Goal: Information Seeking & Learning: Check status

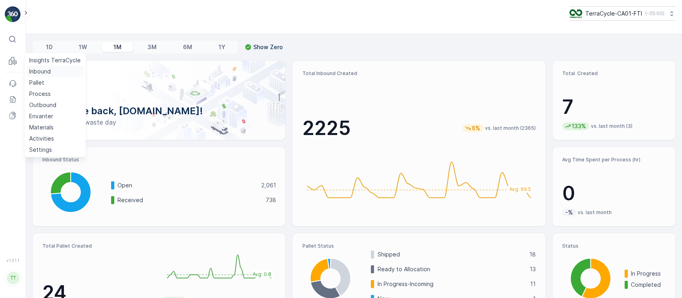
click at [34, 70] on p "Inbound" at bounding box center [40, 72] width 22 height 8
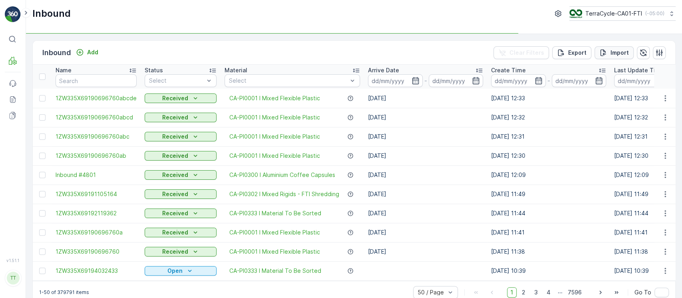
click at [623, 53] on p "Import" at bounding box center [619, 53] width 18 height 8
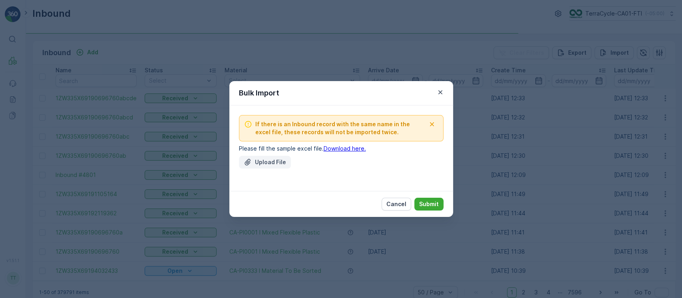
click at [266, 161] on p "Upload File" at bounding box center [270, 162] width 31 height 8
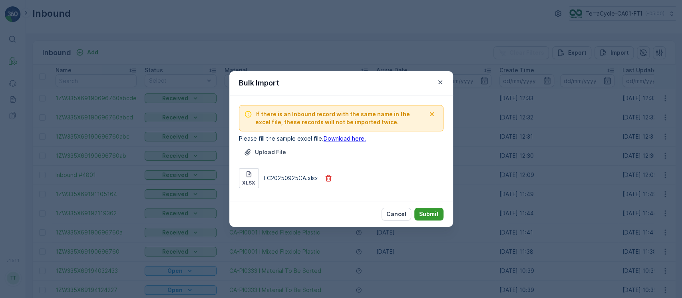
click at [429, 211] on p "Submit" at bounding box center [429, 214] width 20 height 8
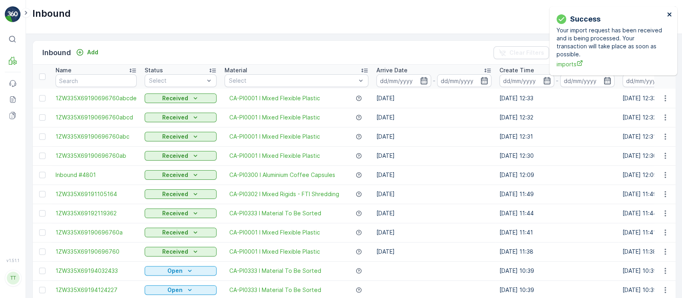
click at [668, 14] on icon "close" at bounding box center [669, 14] width 4 height 4
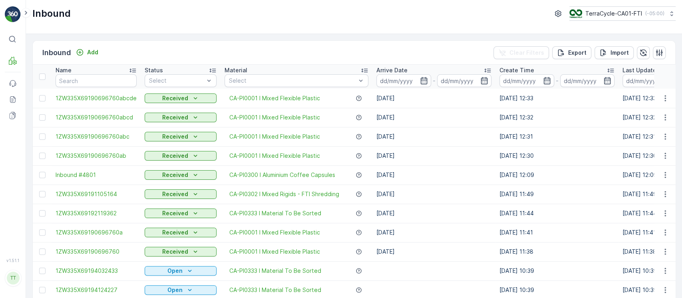
click at [631, 13] on p "TerraCycle-CA01-FTI" at bounding box center [613, 14] width 57 height 8
type input "8"
click at [618, 49] on span "TerraCycle-US08-Aurora" at bounding box center [619, 49] width 91 height 8
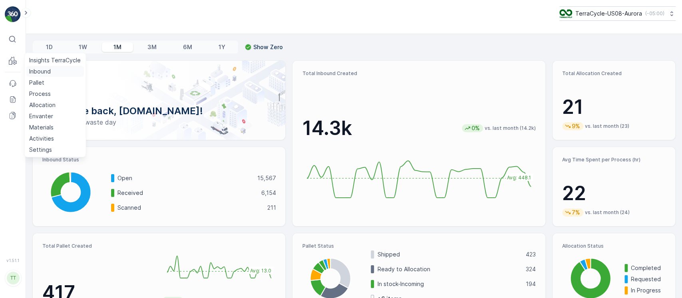
click at [38, 70] on p "Inbound" at bounding box center [40, 72] width 22 height 8
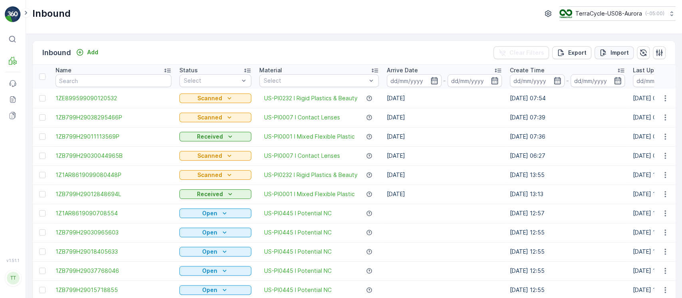
click at [617, 49] on p "Import" at bounding box center [619, 53] width 18 height 8
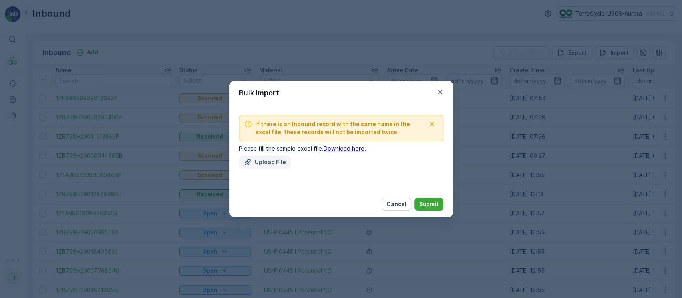
click at [259, 161] on p "Upload File" at bounding box center [270, 162] width 31 height 8
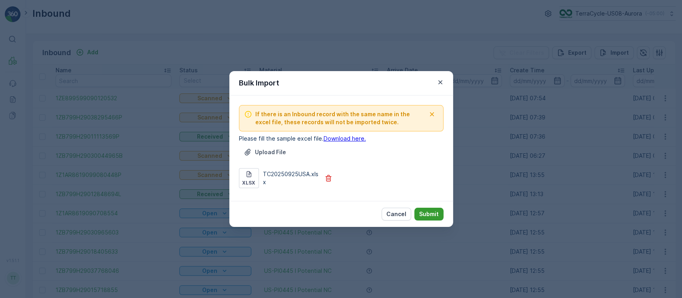
click at [428, 217] on p "Submit" at bounding box center [429, 214] width 20 height 8
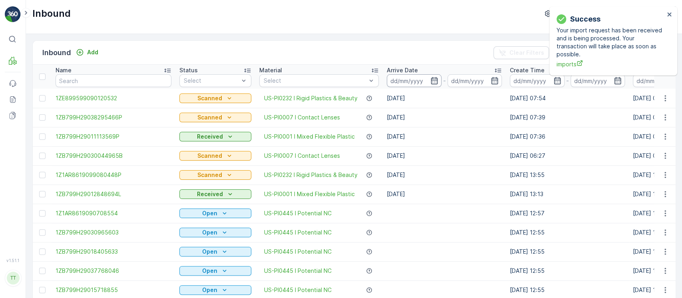
click at [410, 75] on input at bounding box center [414, 80] width 55 height 13
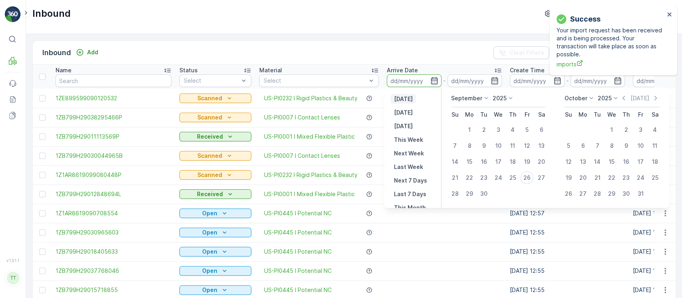
click at [406, 99] on p "[DATE]" at bounding box center [403, 99] width 19 height 8
type input "[DATE]"
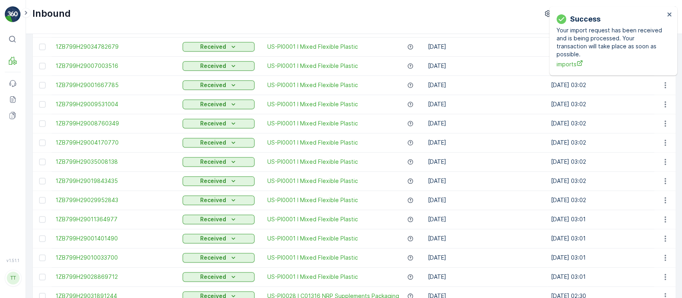
scroll to position [783, 0]
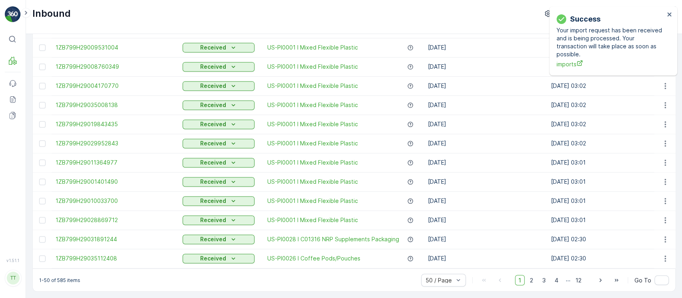
click at [59, 276] on div "1-50 of 585 items 50 / Page 1 2 3 4 ... 12 Go To" at bounding box center [354, 279] width 642 height 23
copy p "585"
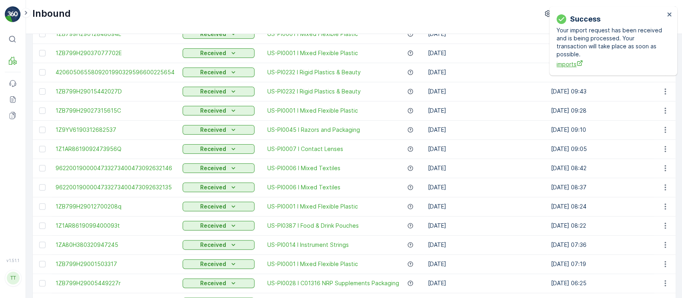
scroll to position [0, 0]
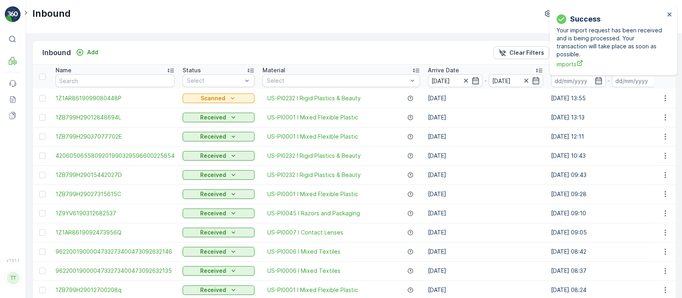
click at [535, 43] on div "Inbound Add Clear Filters Export Import" at bounding box center [354, 53] width 642 height 24
click at [538, 50] on p "Clear Filters" at bounding box center [526, 53] width 35 height 8
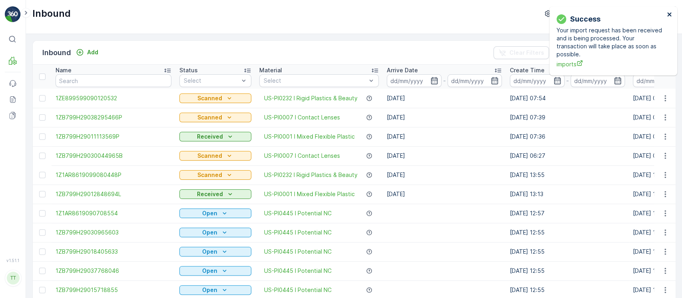
click at [667, 14] on icon "close" at bounding box center [670, 14] width 6 height 6
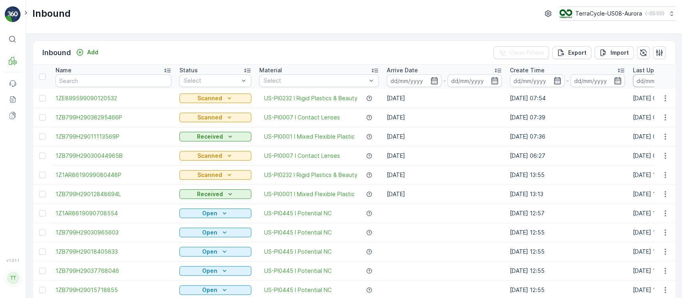
click at [640, 82] on input at bounding box center [660, 80] width 55 height 13
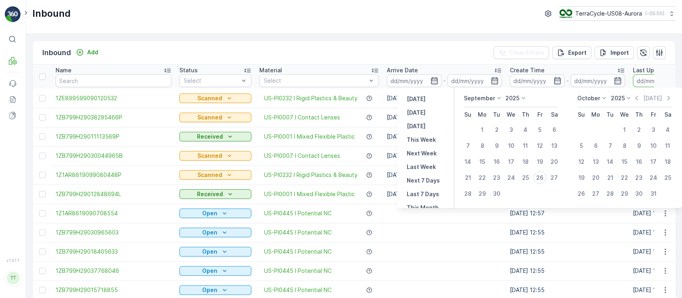
click at [428, 93] on div "Yesterday Today Tomorrow This Week Next Week Last Week Next 7 Days Last 7 Days …" at bounding box center [425, 148] width 57 height 120
click at [425, 95] on p "[DATE]" at bounding box center [416, 99] width 19 height 8
type input "[DATE]"
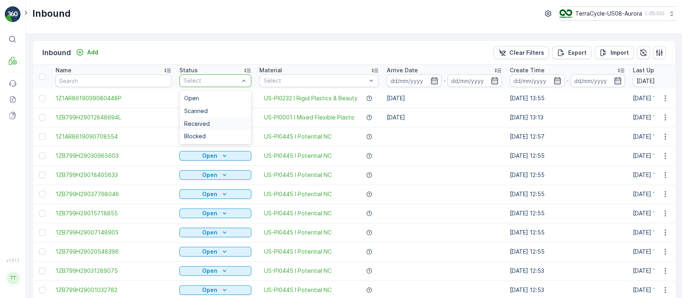
click at [209, 124] on div "Received" at bounding box center [215, 124] width 62 height 6
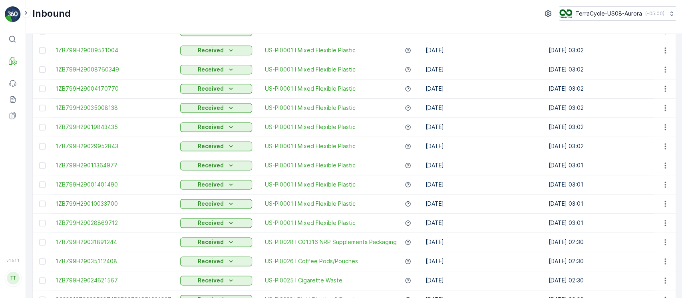
scroll to position [783, 0]
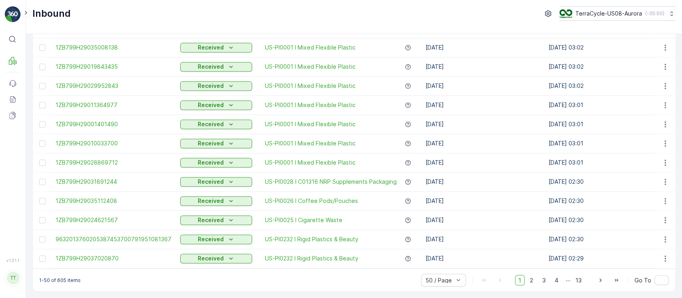
click at [56, 279] on p "1-50 of 605 items" at bounding box center [60, 280] width 42 height 6
click at [57, 279] on p "1-50 of 605 items" at bounding box center [60, 280] width 42 height 6
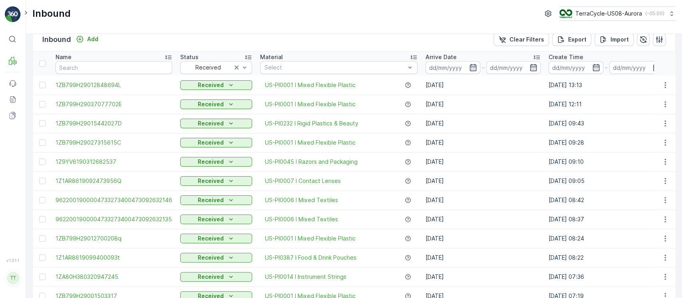
scroll to position [0, 0]
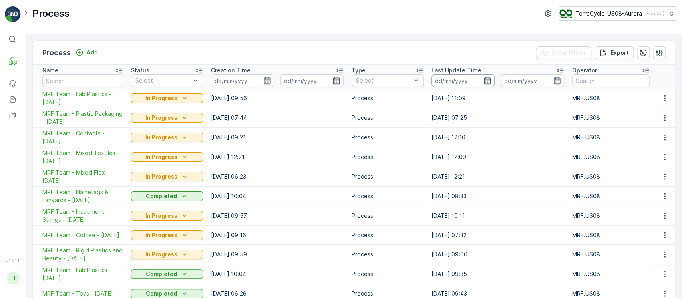
click at [447, 79] on input at bounding box center [462, 80] width 63 height 13
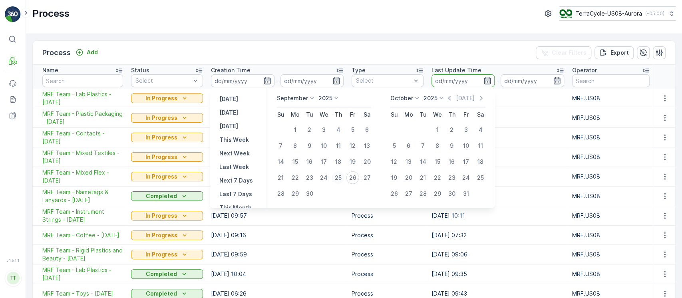
click at [336, 177] on div "25" at bounding box center [338, 177] width 13 height 13
type input "[DATE]"
click at [350, 176] on div "26" at bounding box center [352, 177] width 13 height 13
type input "[DATE]"
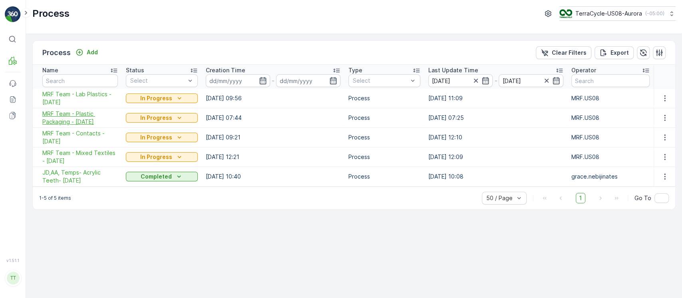
drag, startPoint x: 92, startPoint y: 110, endPoint x: 83, endPoint y: 125, distance: 16.6
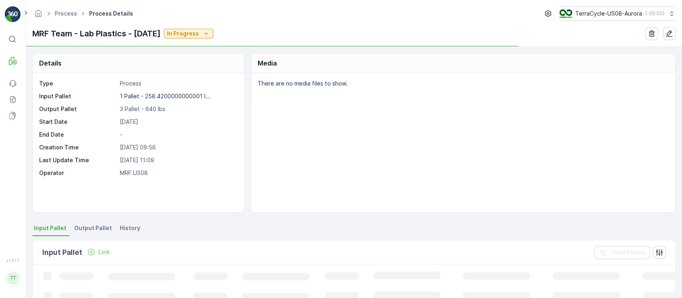
click at [133, 227] on span "History" at bounding box center [130, 228] width 20 height 8
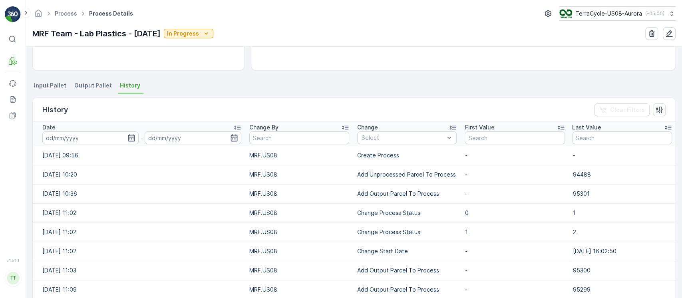
scroll to position [177, 0]
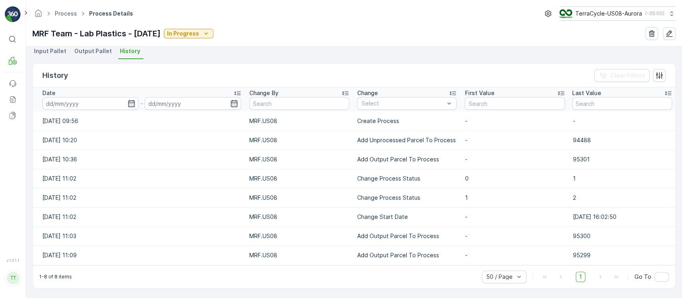
click at [392, 144] on td "Add Unprocessed Parcel To Process" at bounding box center [406, 140] width 107 height 19
copy p "Add Unprocessed Parcel To Process"
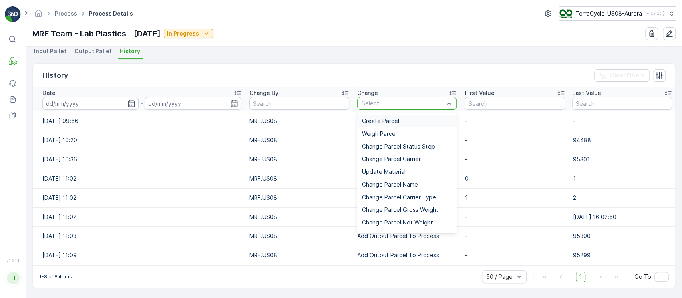
type input "Add Unprocessed Parcel To Process"
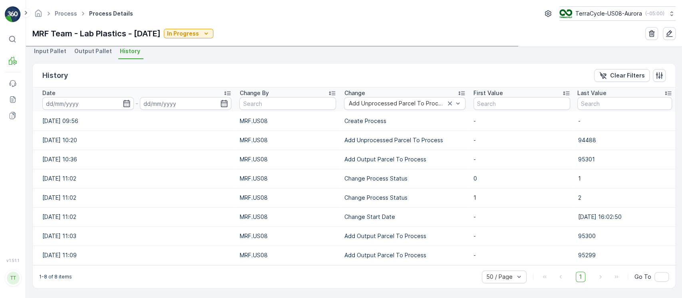
click at [74, 111] on table "Date - Change By Change Add Unprocessed Parcel To Process First Value Last Valu…" at bounding box center [354, 176] width 642 height 178
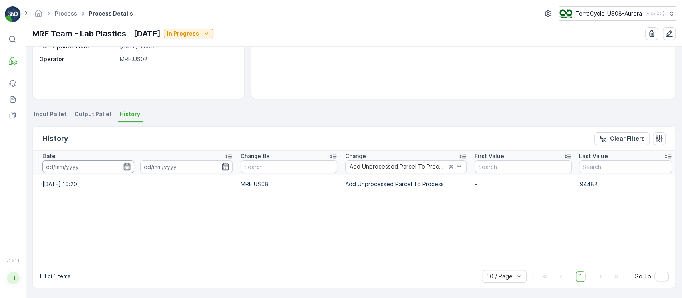
click at [83, 161] on input at bounding box center [88, 166] width 92 height 13
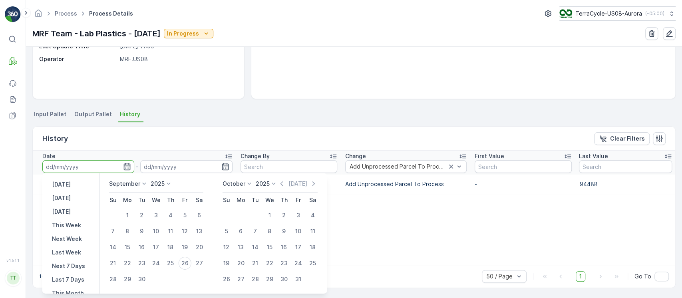
click at [68, 179] on div "[DATE] [DATE] [DATE] This Week Next Week Last Week Next 7 Days Last 7 Days This…" at bounding box center [70, 233] width 57 height 120
click at [69, 181] on p "[DATE]" at bounding box center [61, 185] width 19 height 8
type input "[DATE]"
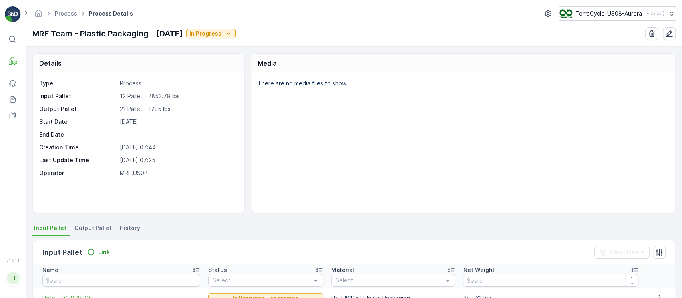
click at [123, 221] on div "Details Type Process Input Pallet 12 Pallet - 2853.78 lbs Output Pallet 21 Pall…" at bounding box center [354, 172] width 656 height 251
click at [124, 222] on div "Details Type Process Input Pallet 12 Pallet - 2853.78 lbs Output Pallet 21 Pall…" at bounding box center [354, 172] width 656 height 251
click at [124, 223] on li "History" at bounding box center [130, 230] width 25 height 14
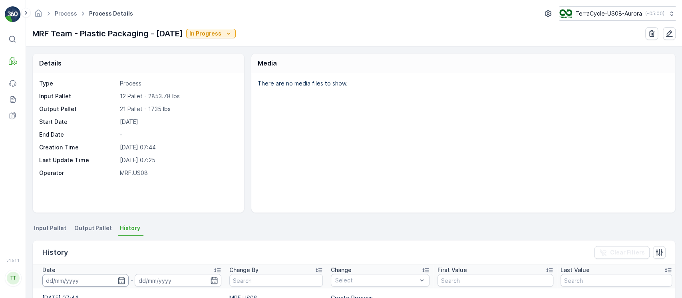
drag, startPoint x: 64, startPoint y: 273, endPoint x: 67, endPoint y: 276, distance: 4.5
click at [67, 276] on th "Date -" at bounding box center [129, 276] width 193 height 24
click at [68, 276] on input at bounding box center [85, 280] width 86 height 13
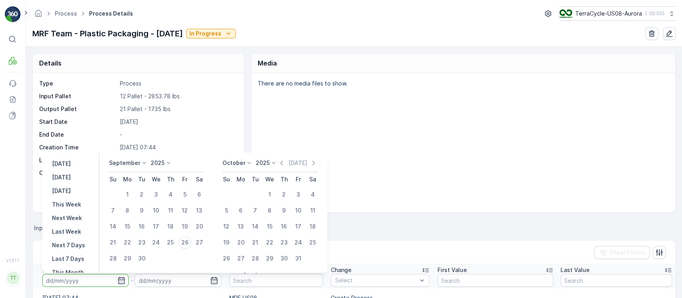
drag, startPoint x: 68, startPoint y: 164, endPoint x: 95, endPoint y: 175, distance: 29.0
click at [68, 164] on p "Yesterday" at bounding box center [61, 164] width 19 height 8
type input "25.09.2025"
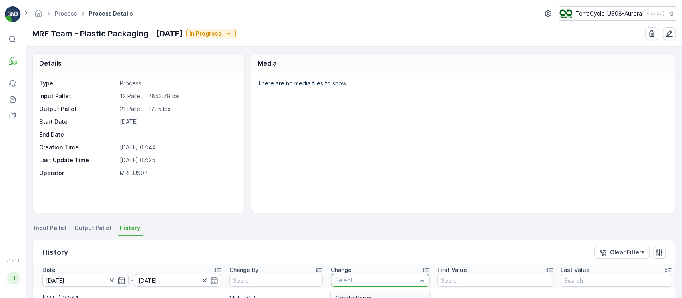
type input "Add Unprocessed Parcel To Process"
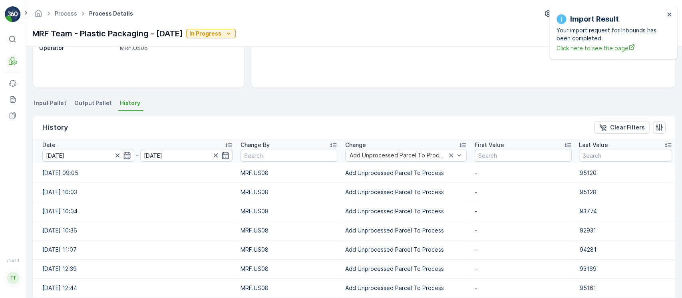
scroll to position [53, 0]
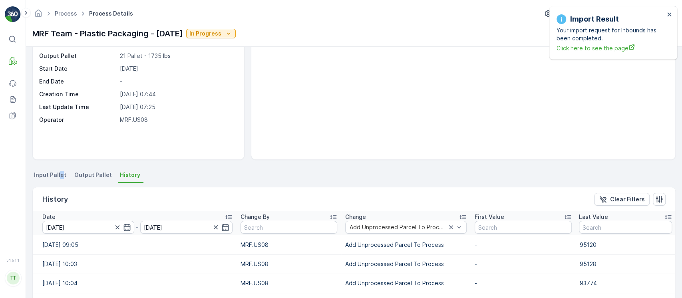
drag, startPoint x: 60, startPoint y: 171, endPoint x: 56, endPoint y: 177, distance: 7.2
click at [58, 174] on span "Input Pallet" at bounding box center [50, 175] width 32 height 8
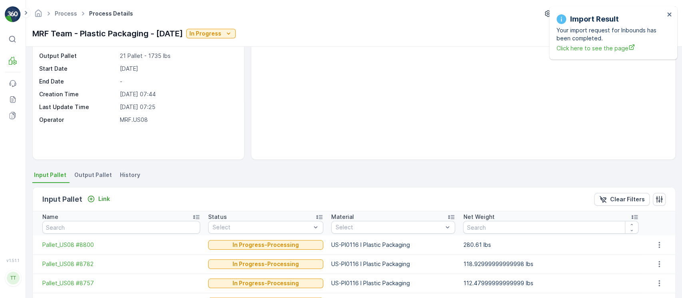
click at [345, 250] on td "US-PI0116 I Plastic Packaging" at bounding box center [393, 244] width 132 height 19
copy p "US-PI0116 I Plastic Packaging"
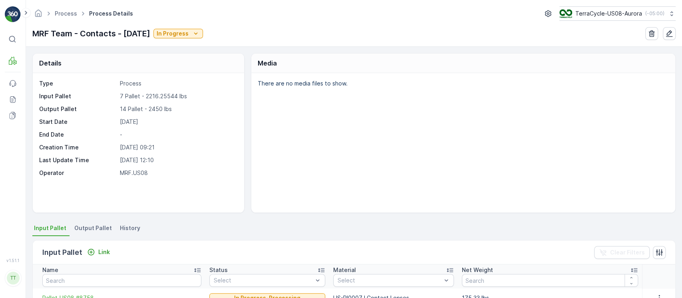
click at [131, 228] on span "History" at bounding box center [130, 228] width 20 height 8
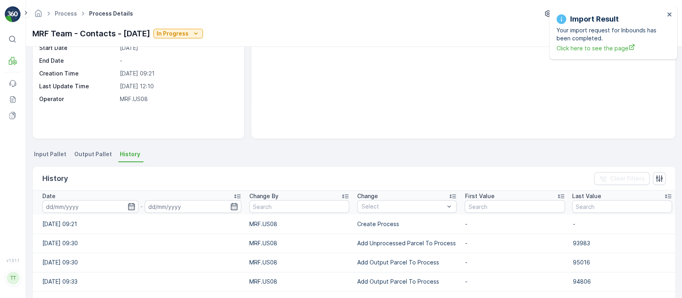
scroll to position [106, 0]
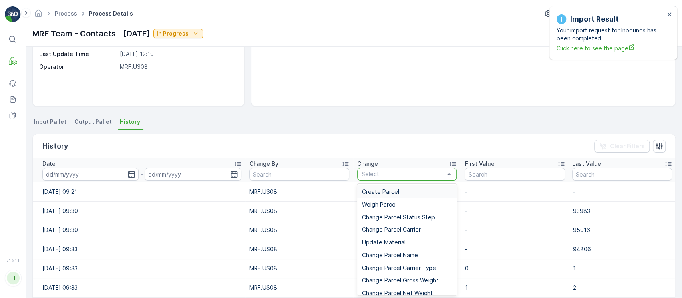
type input "Add Unprocessed Parcel To Process"
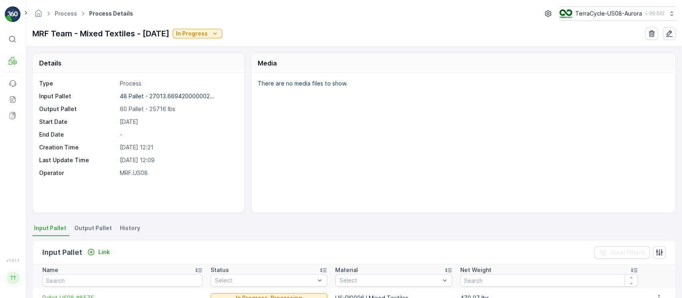
click at [132, 229] on span "History" at bounding box center [130, 228] width 20 height 8
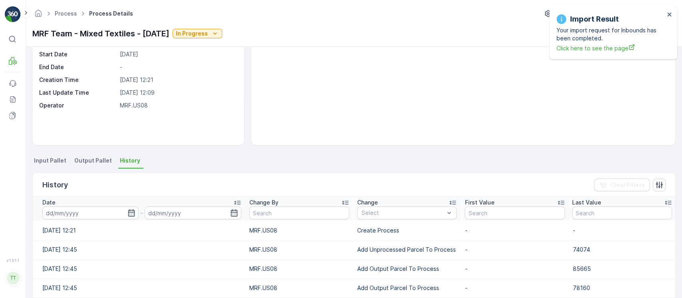
scroll to position [106, 0]
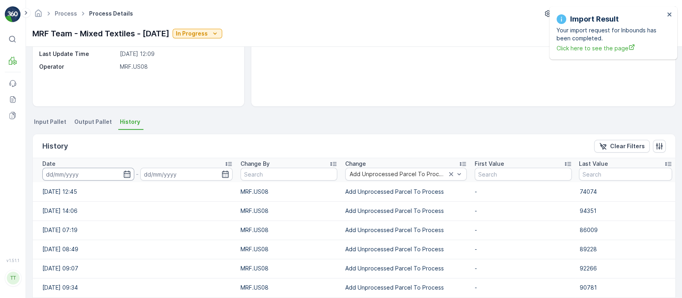
click at [105, 172] on input at bounding box center [88, 174] width 92 height 13
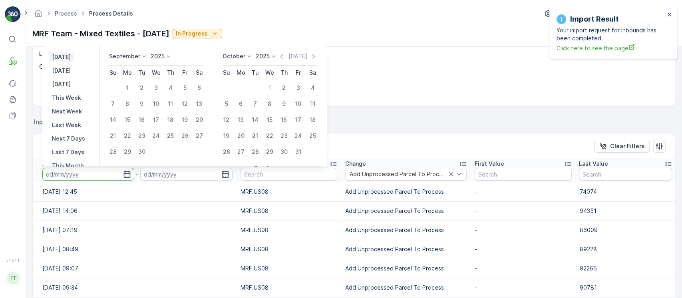
click at [62, 62] on button "[DATE]" at bounding box center [61, 57] width 25 height 10
type input "[DATE]"
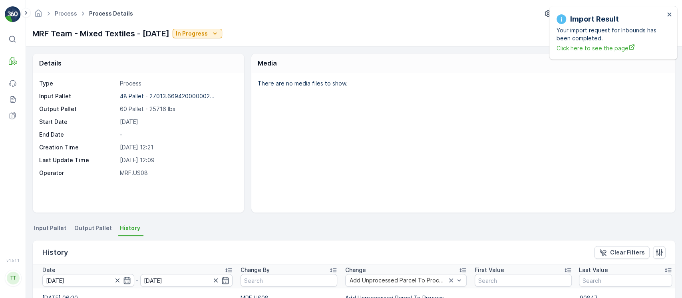
drag, startPoint x: 58, startPoint y: 219, endPoint x: 59, endPoint y: 226, distance: 7.0
click at [58, 221] on div "Details Type Process Input Pallet 48 Pallet - 27013.669420000002... Output Pall…" at bounding box center [354, 172] width 656 height 251
click at [59, 226] on span "Input Pallet" at bounding box center [50, 228] width 32 height 8
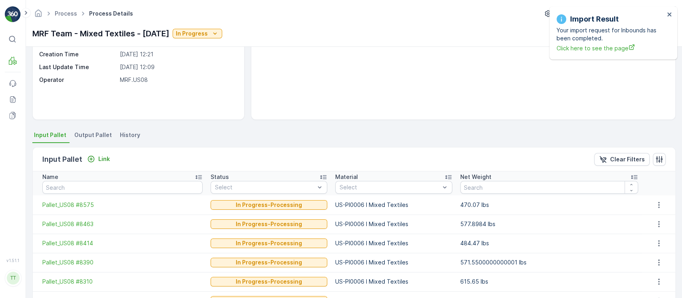
scroll to position [160, 0]
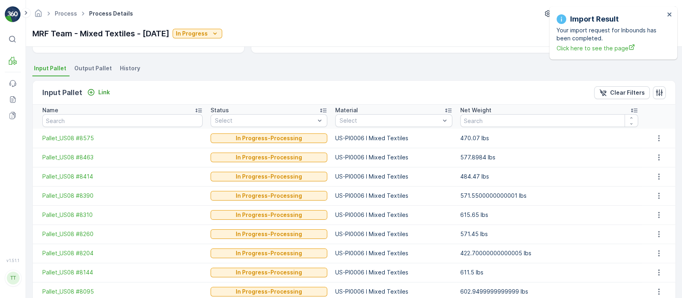
click at [349, 148] on td "US-PI0006 I Mixed Textiles" at bounding box center [393, 157] width 125 height 19
copy p "US-PI0006 I Mixed Textiles"
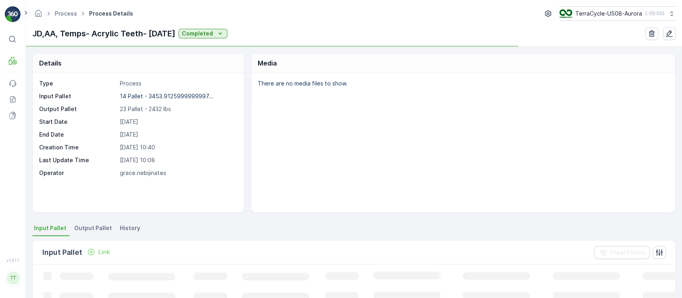
click at [123, 234] on li "History" at bounding box center [130, 230] width 25 height 14
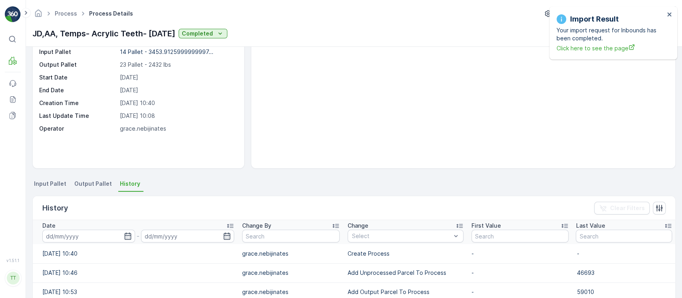
scroll to position [106, 0]
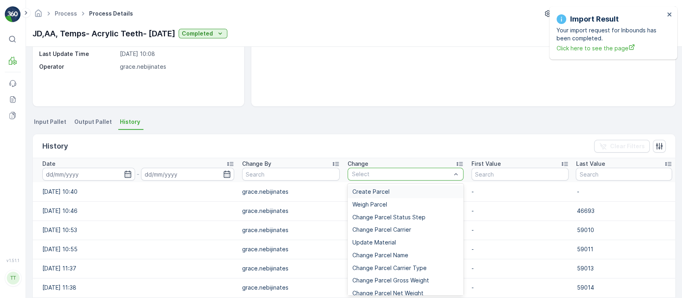
type input "Add Unprocessed Parcel To Process"
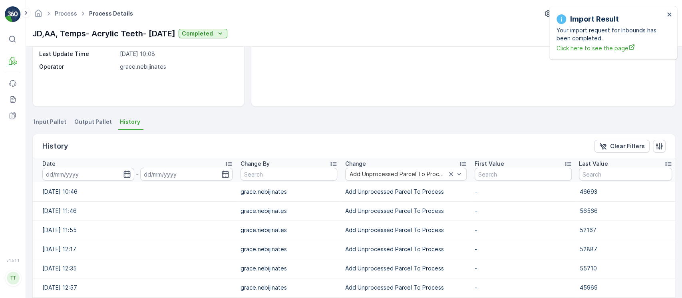
click at [91, 174] on input at bounding box center [88, 174] width 92 height 13
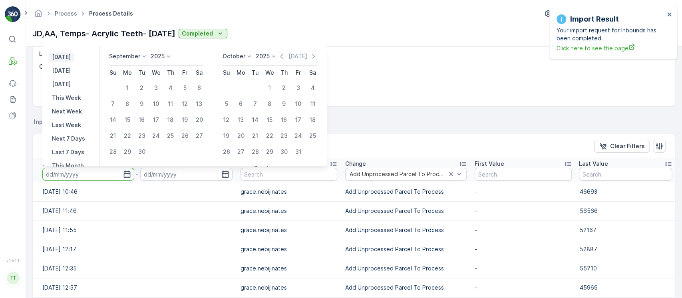
click at [64, 61] on button "[DATE]" at bounding box center [61, 57] width 25 height 10
type input "[DATE]"
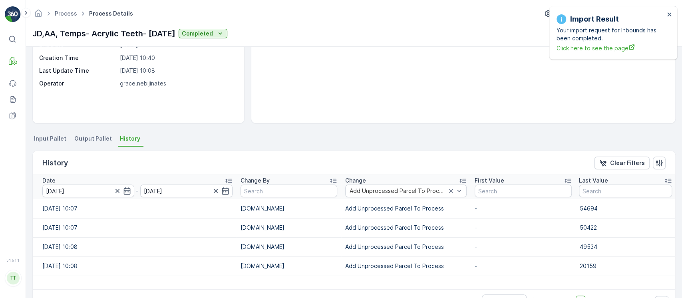
scroll to position [114, 0]
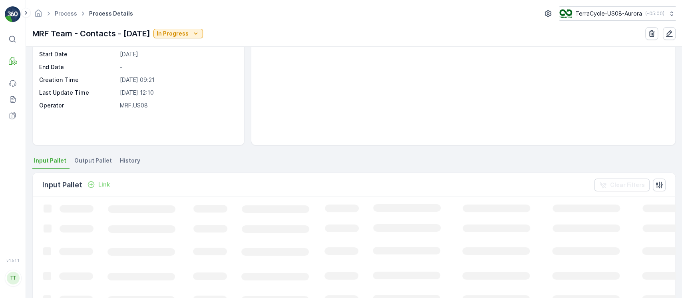
scroll to position [106, 0]
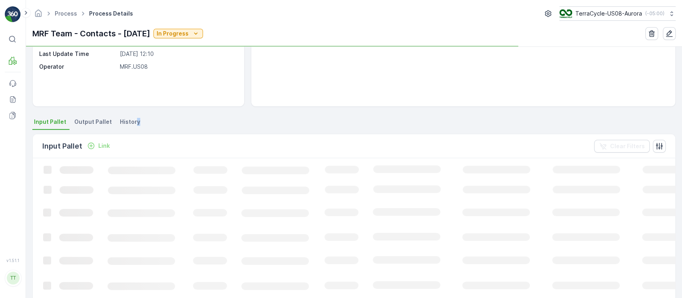
click at [134, 122] on span "History" at bounding box center [130, 122] width 20 height 8
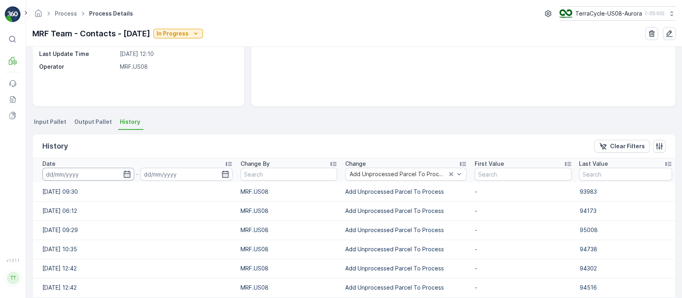
click at [104, 179] on input at bounding box center [88, 174] width 92 height 13
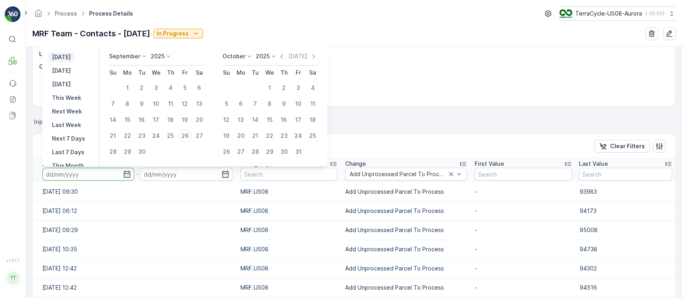
click at [71, 60] on p "[DATE]" at bounding box center [61, 57] width 19 height 8
type input "[DATE]"
